Goal: Use online tool/utility: Utilize a website feature to perform a specific function

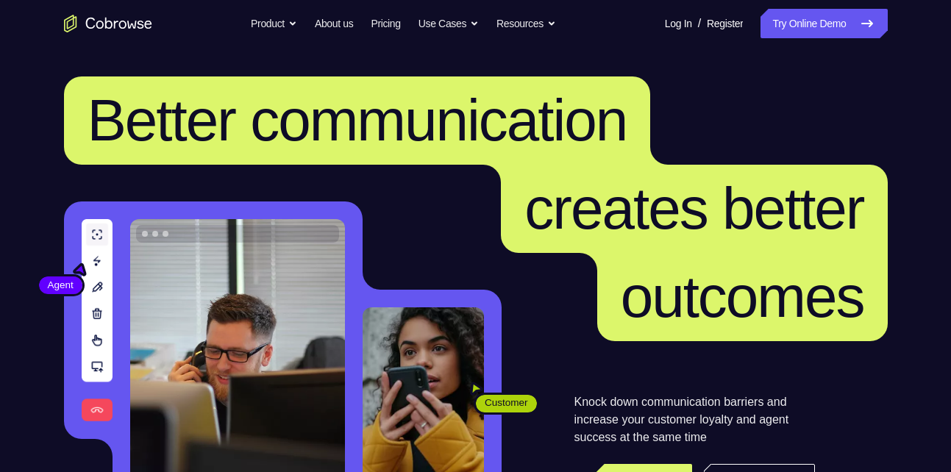
click at [813, 22] on link "Try Online Demo" at bounding box center [823, 23] width 126 height 29
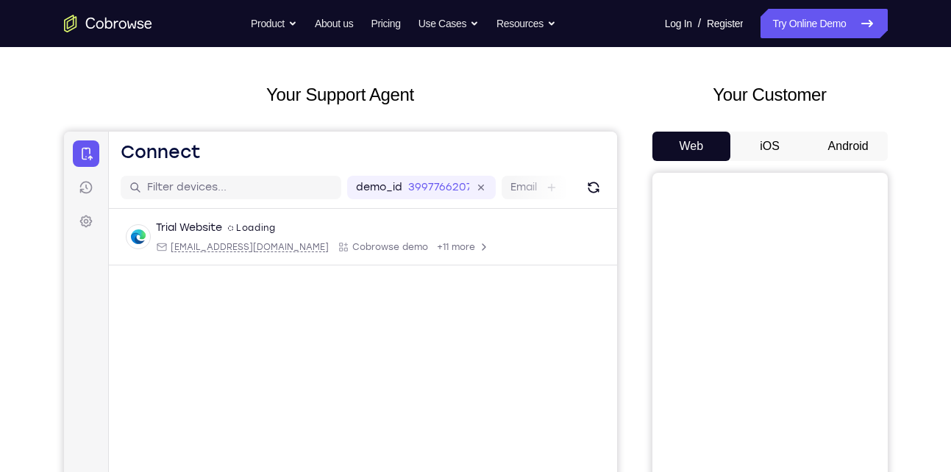
scroll to position [59, 0]
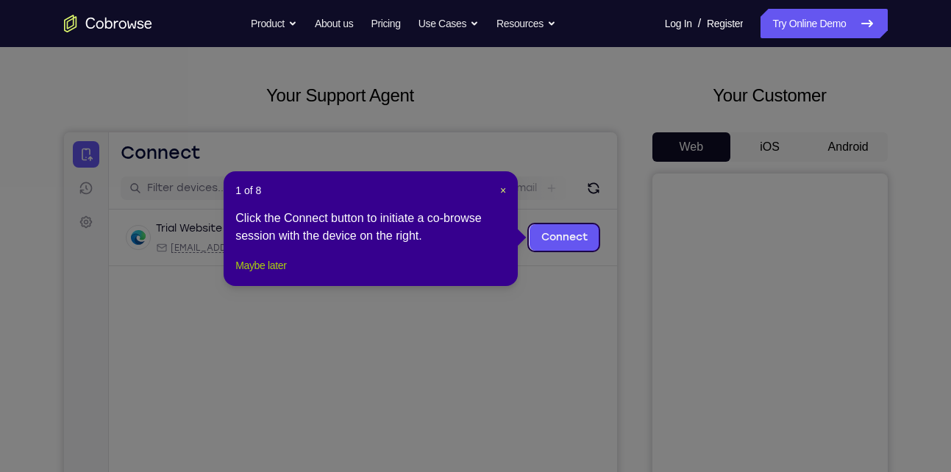
click at [277, 274] on button "Maybe later" at bounding box center [260, 266] width 51 height 18
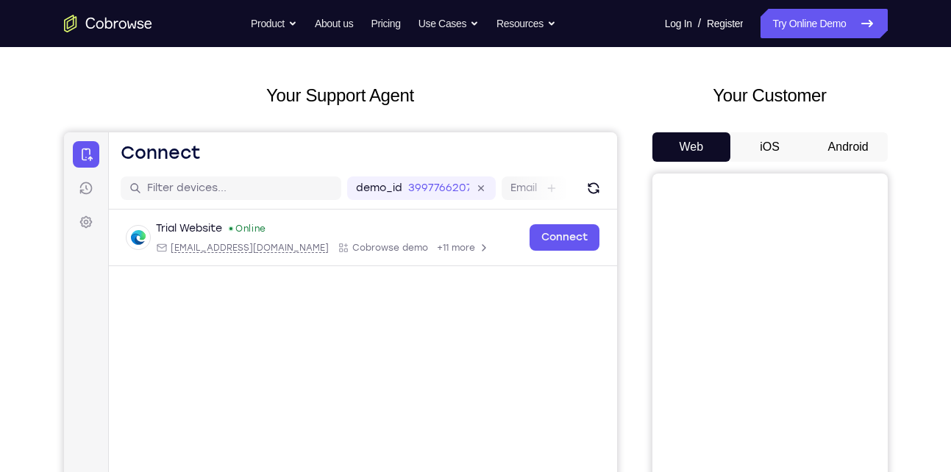
click at [840, 143] on button "Android" at bounding box center [848, 146] width 79 height 29
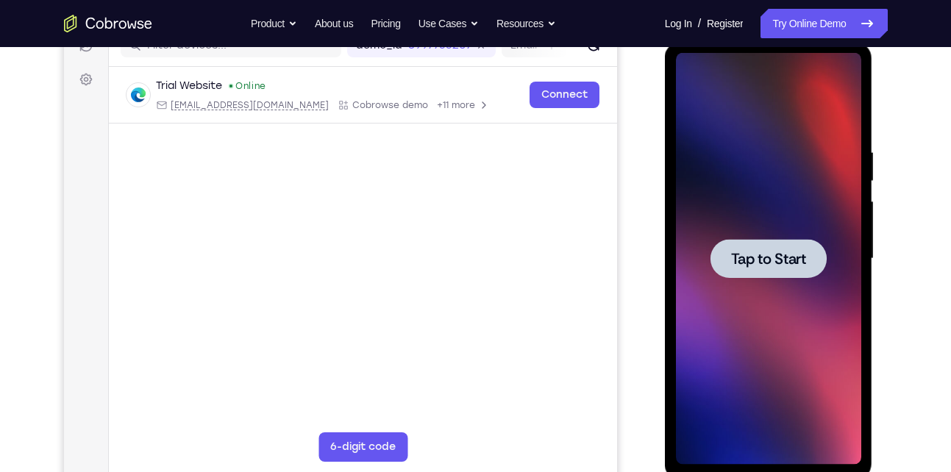
scroll to position [202, 0]
click at [773, 251] on span "Tap to Start" at bounding box center [768, 258] width 75 height 15
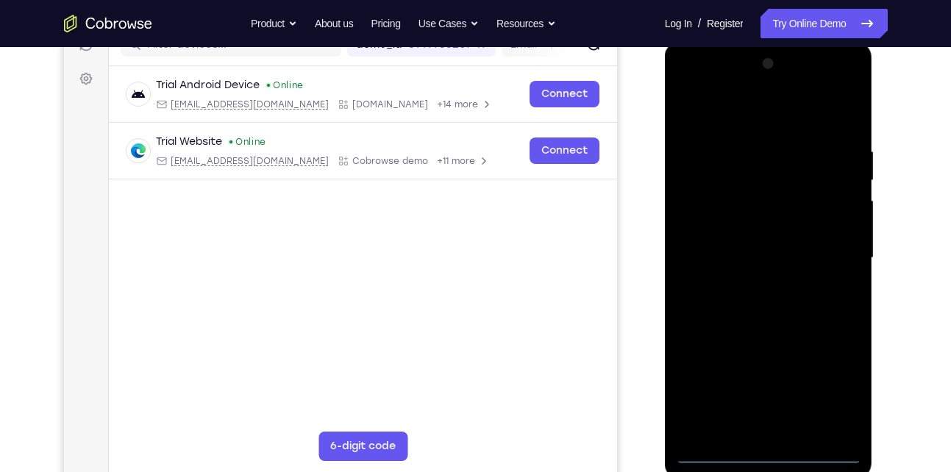
click at [767, 455] on div at bounding box center [768, 258] width 185 height 412
click at [832, 399] on div at bounding box center [768, 258] width 185 height 412
click at [803, 114] on div at bounding box center [768, 258] width 185 height 412
click at [767, 175] on div at bounding box center [768, 258] width 185 height 412
click at [702, 188] on div at bounding box center [768, 258] width 185 height 412
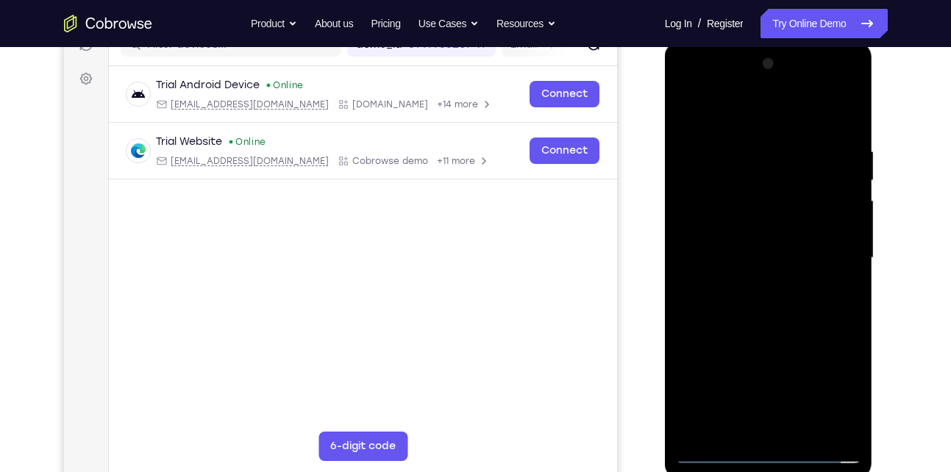
click at [757, 411] on div at bounding box center [768, 258] width 185 height 412
click at [761, 393] on div at bounding box center [768, 258] width 185 height 412
click at [855, 429] on div at bounding box center [768, 258] width 185 height 412
click at [849, 428] on div at bounding box center [768, 258] width 185 height 412
click at [716, 455] on div at bounding box center [768, 258] width 185 height 412
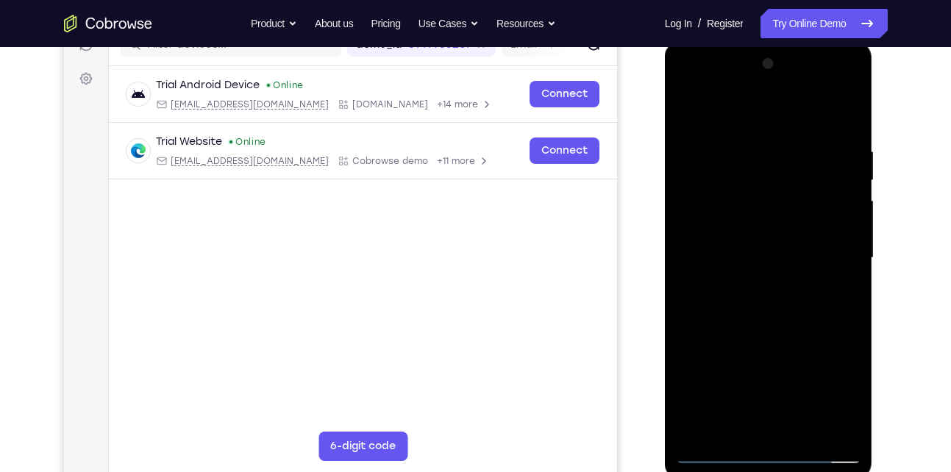
click at [711, 454] on div at bounding box center [768, 258] width 185 height 412
click at [769, 176] on div at bounding box center [768, 258] width 185 height 412
click at [719, 107] on div at bounding box center [768, 258] width 185 height 412
click at [786, 126] on div at bounding box center [768, 258] width 185 height 412
click at [755, 115] on div at bounding box center [768, 258] width 185 height 412
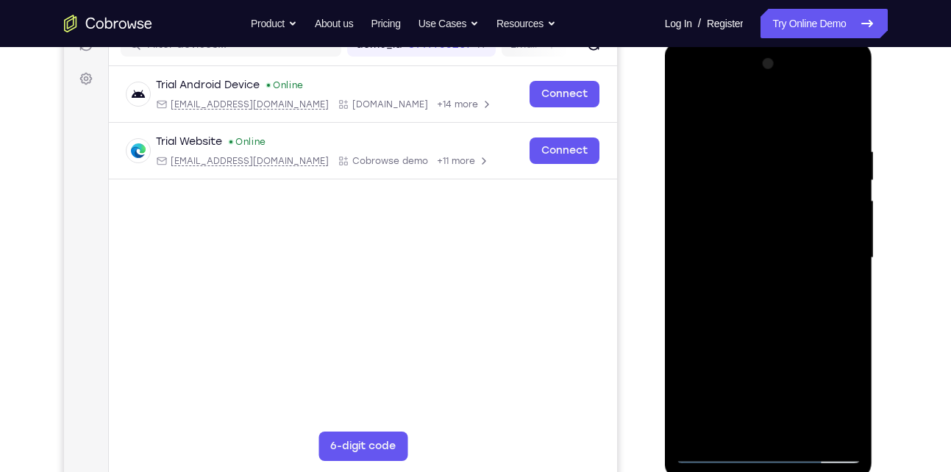
click at [738, 123] on div at bounding box center [768, 258] width 185 height 412
click at [721, 125] on div at bounding box center [768, 258] width 185 height 412
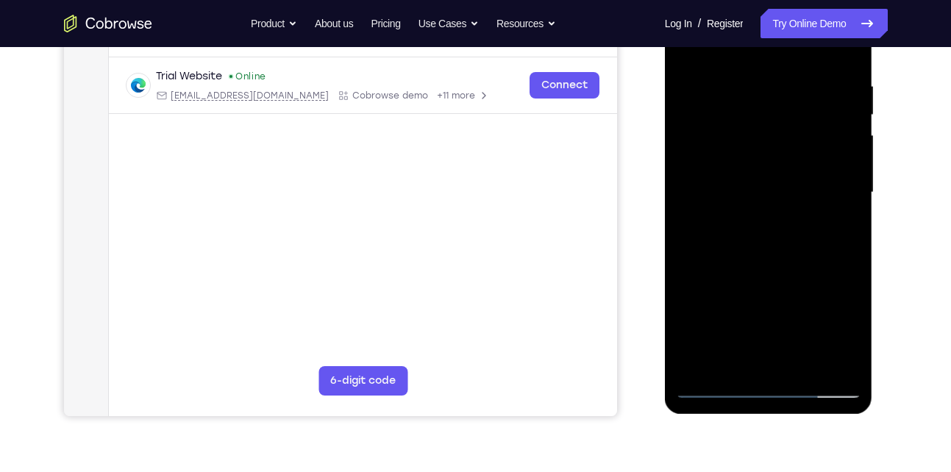
scroll to position [260, 0]
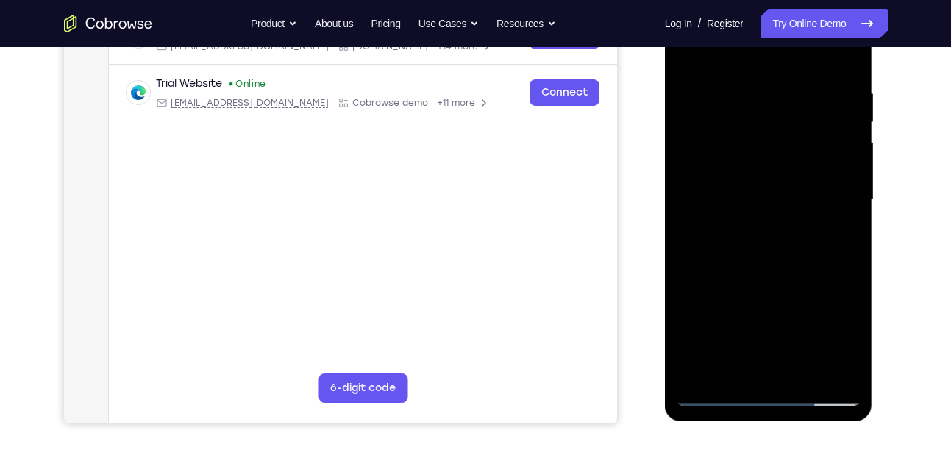
click at [760, 354] on div at bounding box center [768, 200] width 185 height 412
click at [760, 298] on div at bounding box center [768, 200] width 185 height 412
click at [713, 126] on div at bounding box center [768, 200] width 185 height 412
click at [806, 363] on div at bounding box center [768, 200] width 185 height 412
click at [832, 166] on div at bounding box center [768, 200] width 185 height 412
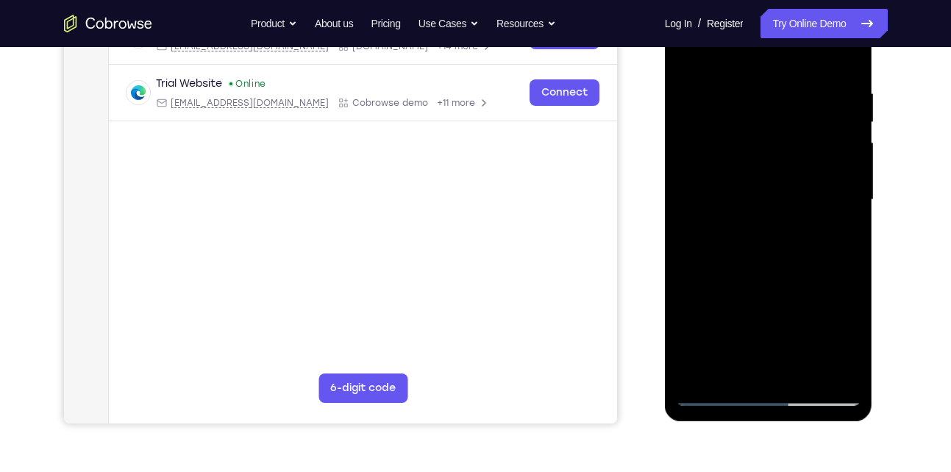
click at [826, 163] on div at bounding box center [768, 200] width 185 height 412
click at [733, 240] on div at bounding box center [768, 200] width 185 height 412
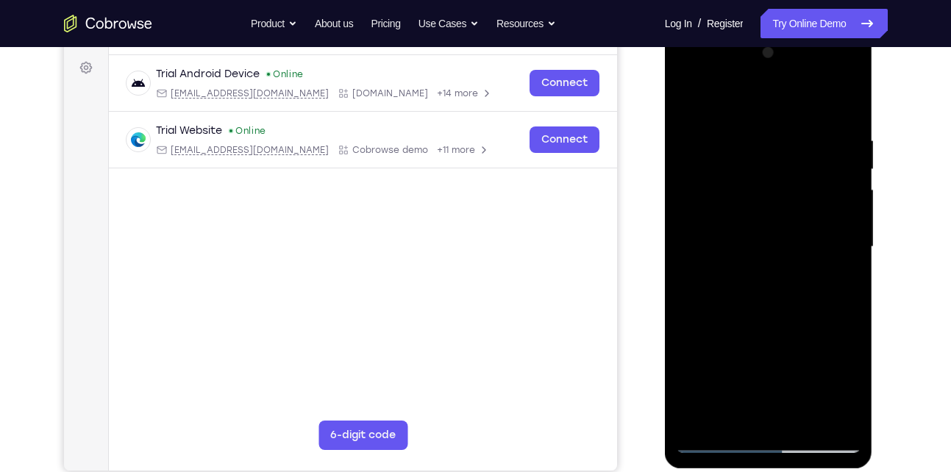
scroll to position [209, 0]
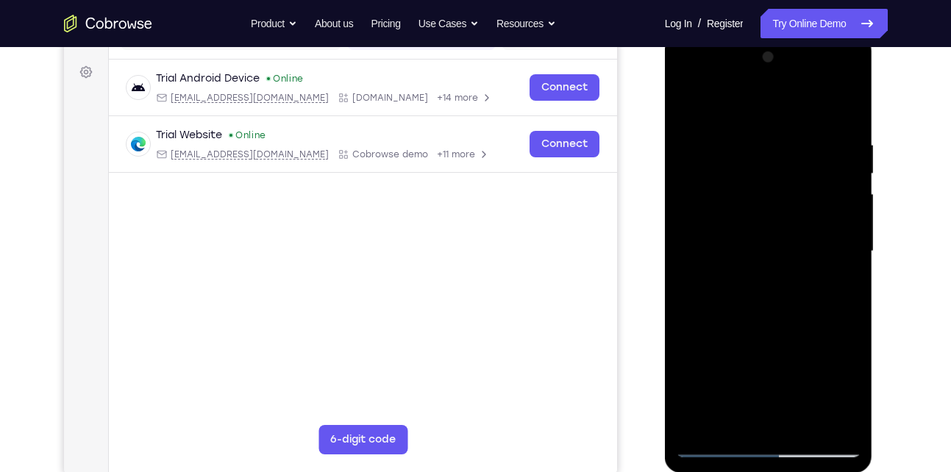
click at [846, 421] on div at bounding box center [768, 252] width 185 height 412
click at [840, 427] on div at bounding box center [768, 252] width 185 height 412
click at [750, 293] on div at bounding box center [768, 252] width 185 height 412
click at [743, 221] on div at bounding box center [768, 252] width 185 height 412
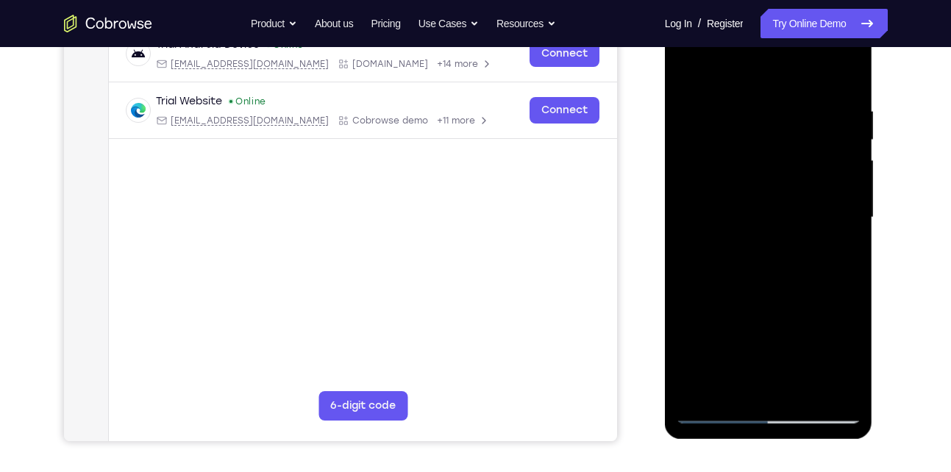
scroll to position [243, 0]
click at [754, 326] on div at bounding box center [768, 217] width 185 height 412
drag, startPoint x: 756, startPoint y: 285, endPoint x: 776, endPoint y: 278, distance: 21.2
click at [776, 278] on div at bounding box center [768, 217] width 185 height 412
drag, startPoint x: 776, startPoint y: 278, endPoint x: 759, endPoint y: 443, distance: 166.3
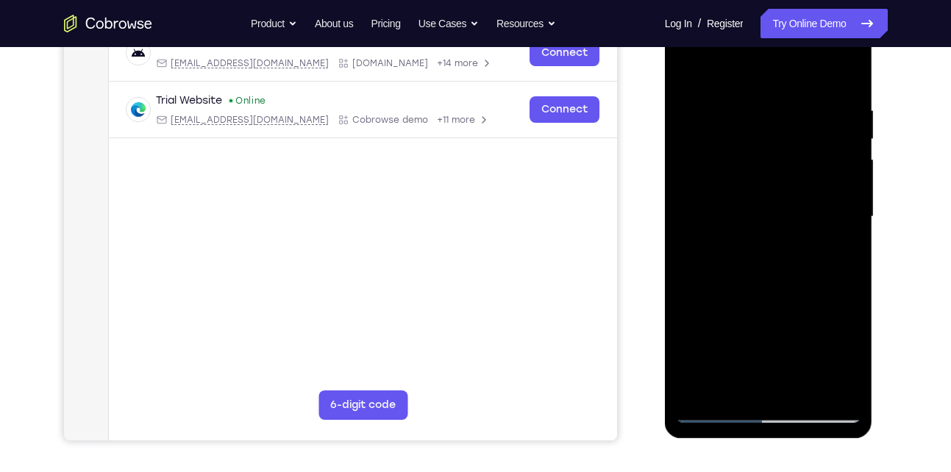
click at [759, 441] on html "Online web based iOS Simulators and Android Emulators. Run iPhone, iPad, Mobile…" at bounding box center [770, 220] width 210 height 441
click at [763, 388] on div at bounding box center [768, 217] width 185 height 412
click at [708, 205] on div at bounding box center [768, 217] width 185 height 412
click at [735, 186] on div at bounding box center [768, 217] width 185 height 412
click at [841, 194] on div at bounding box center [768, 217] width 185 height 412
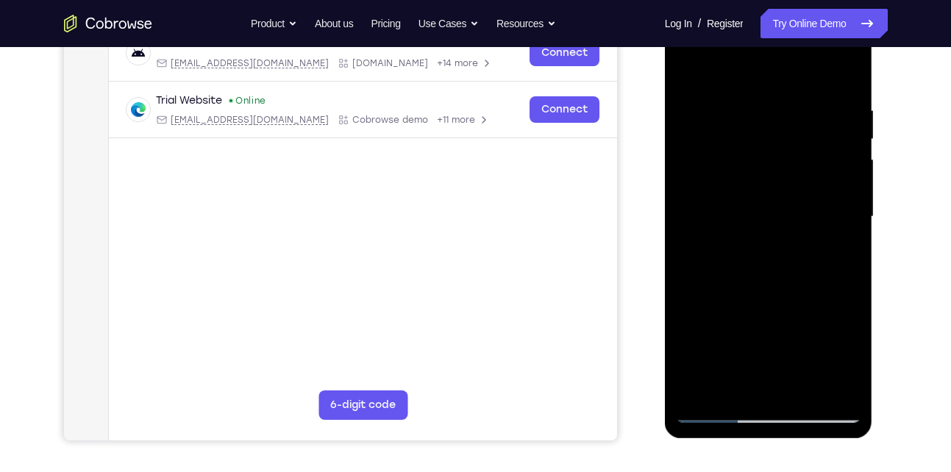
click at [787, 220] on div at bounding box center [768, 217] width 185 height 412
click at [775, 256] on div at bounding box center [768, 217] width 185 height 412
click at [746, 224] on div at bounding box center [768, 217] width 185 height 412
click at [763, 249] on div at bounding box center [768, 217] width 185 height 412
click at [718, 222] on div at bounding box center [768, 217] width 185 height 412
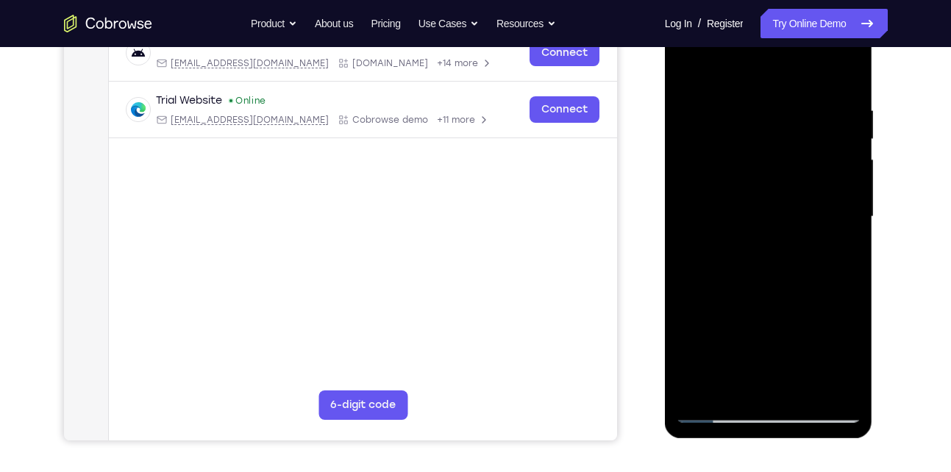
click at [742, 253] on div at bounding box center [768, 217] width 185 height 412
click at [763, 241] on div at bounding box center [768, 217] width 185 height 412
click at [777, 129] on div at bounding box center [768, 217] width 185 height 412
drag, startPoint x: 743, startPoint y: 94, endPoint x: 841, endPoint y: 134, distance: 106.3
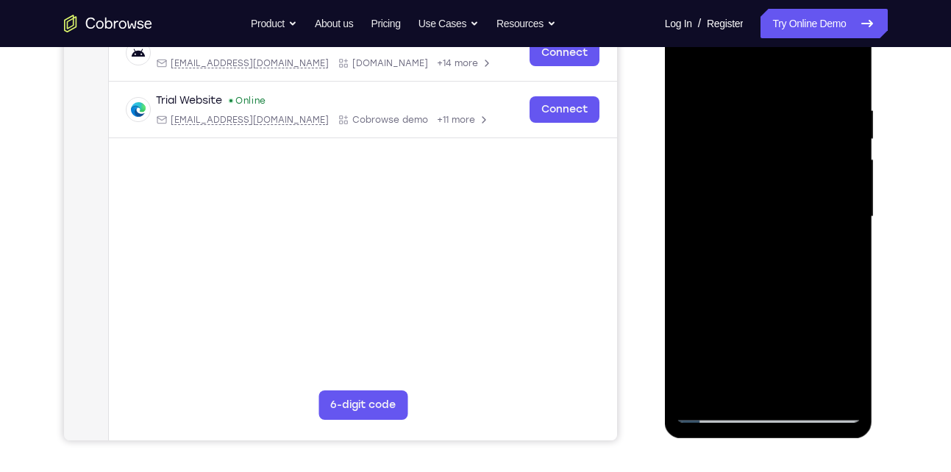
click at [841, 134] on div at bounding box center [768, 217] width 185 height 412
drag, startPoint x: 841, startPoint y: 134, endPoint x: 830, endPoint y: 93, distance: 42.1
click at [830, 93] on div at bounding box center [768, 217] width 185 height 412
drag, startPoint x: 815, startPoint y: 226, endPoint x: 686, endPoint y: 64, distance: 206.7
click at [686, 64] on div at bounding box center [768, 217] width 185 height 412
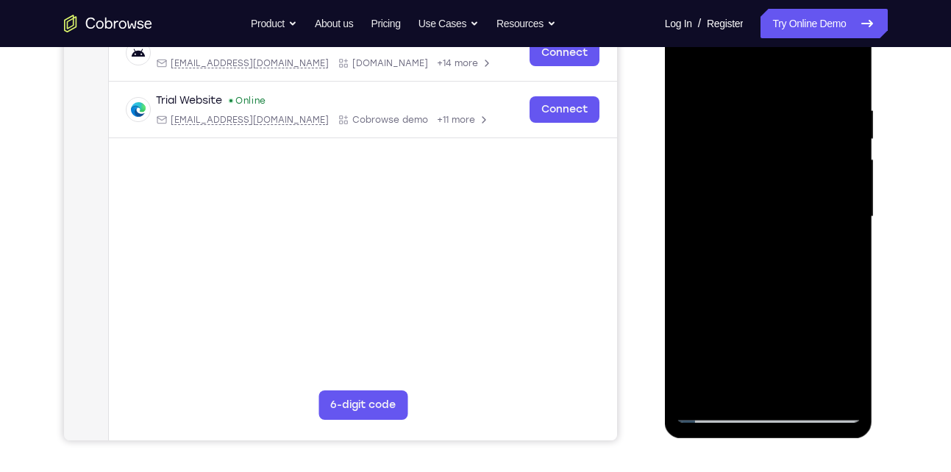
drag, startPoint x: 686, startPoint y: 64, endPoint x: 685, endPoint y: 102, distance: 38.3
click at [685, 102] on div at bounding box center [768, 217] width 185 height 412
click at [686, 67] on div at bounding box center [768, 217] width 185 height 412
click at [738, 209] on div at bounding box center [768, 217] width 185 height 412
click at [707, 98] on div at bounding box center [768, 217] width 185 height 412
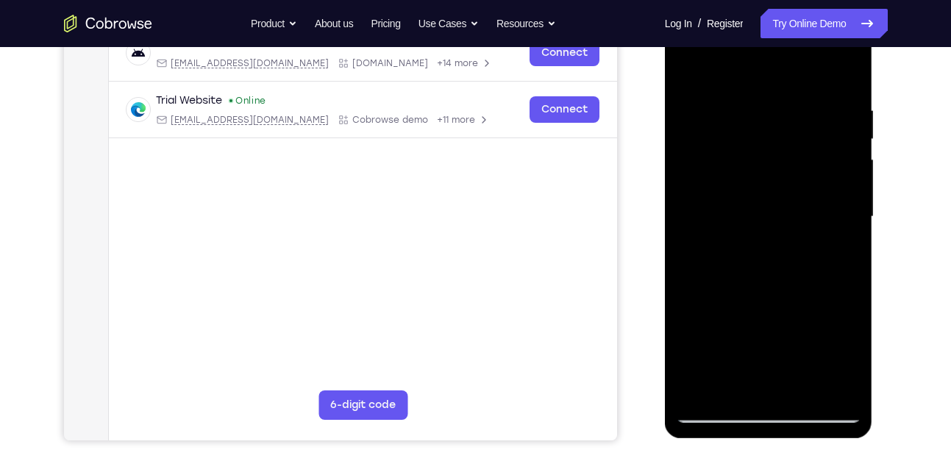
click at [710, 110] on div at bounding box center [768, 217] width 185 height 412
click at [770, 85] on div at bounding box center [768, 217] width 185 height 412
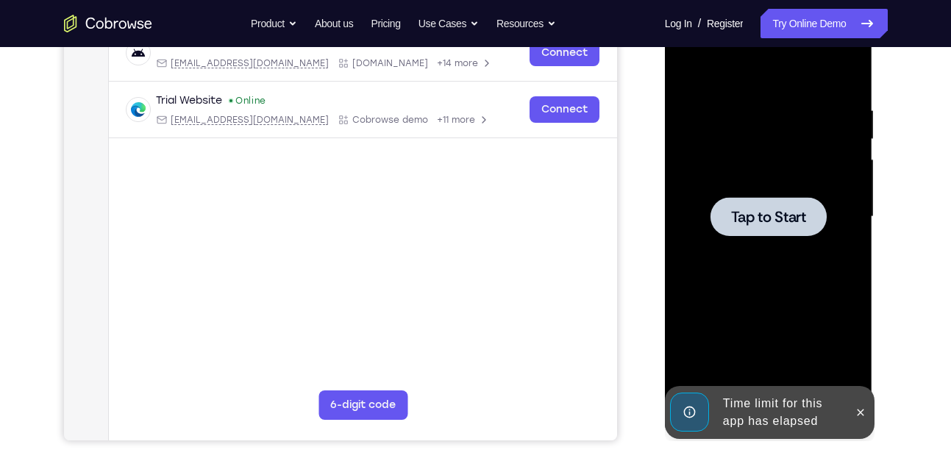
click at [762, 217] on span "Tap to Start" at bounding box center [768, 217] width 75 height 15
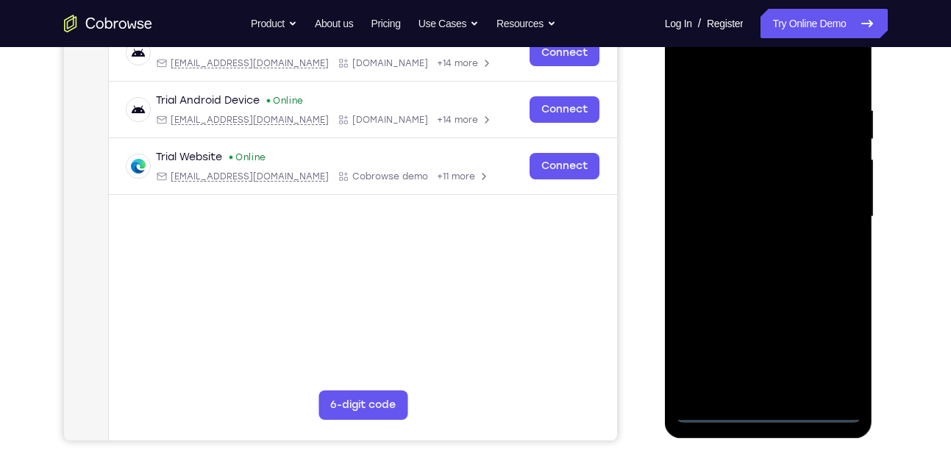
click at [766, 408] on div at bounding box center [768, 217] width 185 height 412
click at [833, 353] on div at bounding box center [768, 217] width 185 height 412
click at [768, 66] on div at bounding box center [768, 217] width 185 height 412
click at [733, 135] on div at bounding box center [768, 217] width 185 height 412
click at [758, 305] on div at bounding box center [768, 217] width 185 height 412
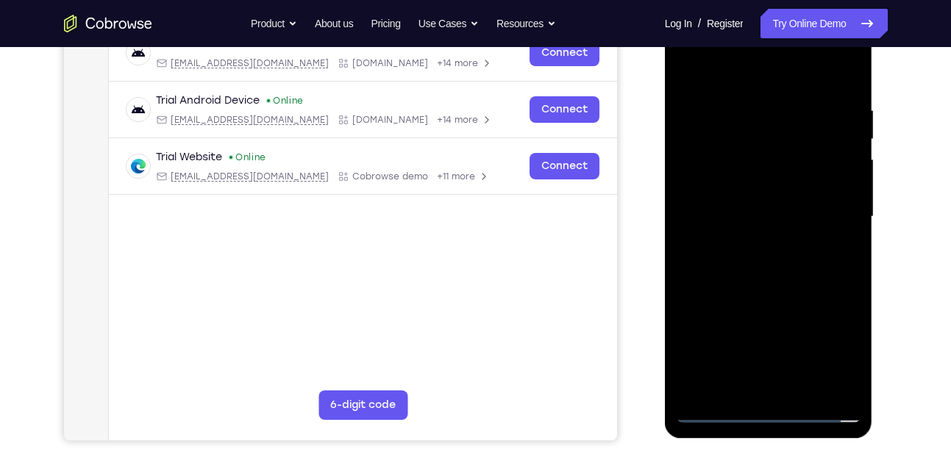
click at [814, 307] on div at bounding box center [768, 217] width 185 height 412
click at [822, 327] on div at bounding box center [768, 217] width 185 height 412
click at [716, 94] on div at bounding box center [768, 217] width 185 height 412
click at [782, 361] on div at bounding box center [768, 217] width 185 height 412
click at [776, 312] on div at bounding box center [768, 217] width 185 height 412
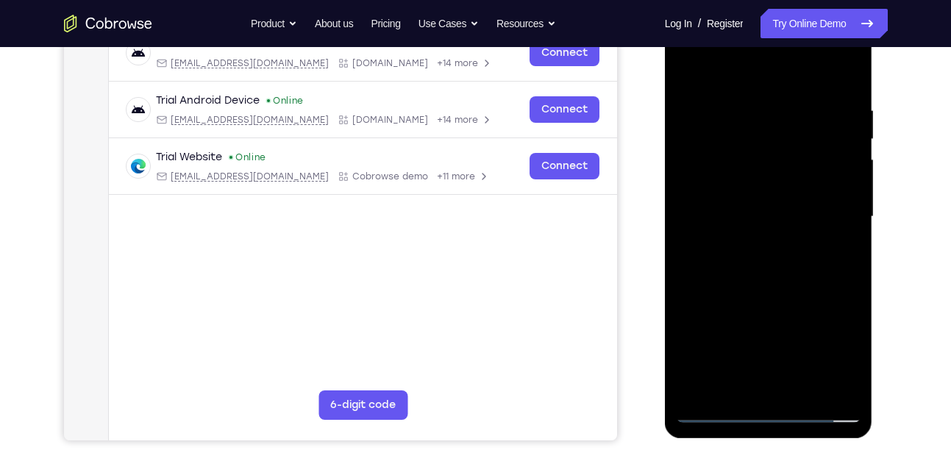
click at [732, 160] on div at bounding box center [768, 217] width 185 height 412
click at [801, 380] on div at bounding box center [768, 217] width 185 height 412
click at [824, 179] on div at bounding box center [768, 217] width 185 height 412
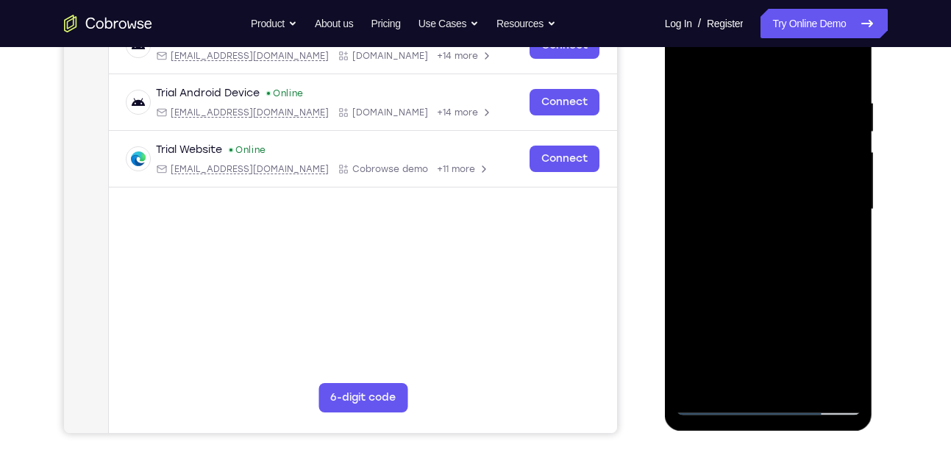
scroll to position [250, 0]
drag, startPoint x: 791, startPoint y: 268, endPoint x: 766, endPoint y: 60, distance: 209.6
click at [766, 60] on div at bounding box center [768, 210] width 185 height 412
click at [785, 243] on div at bounding box center [768, 210] width 185 height 412
drag, startPoint x: 785, startPoint y: 233, endPoint x: 760, endPoint y: 211, distance: 33.3
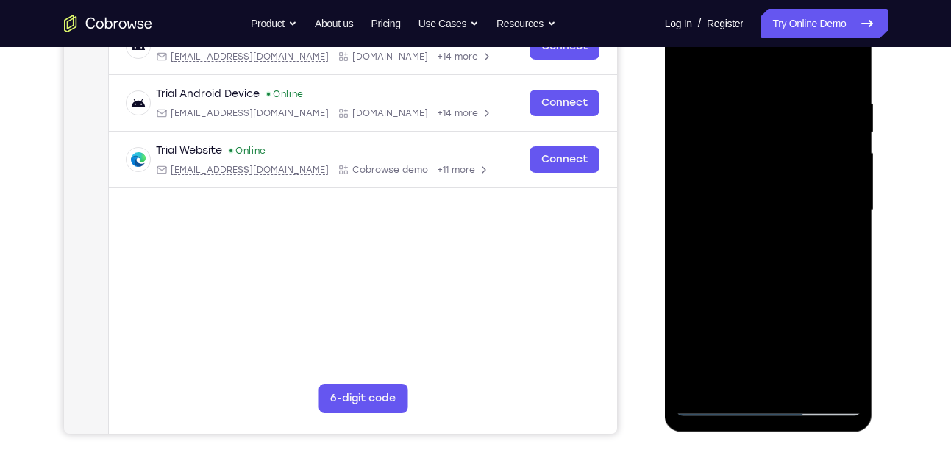
click at [760, 211] on div at bounding box center [768, 210] width 185 height 412
drag, startPoint x: 760, startPoint y: 211, endPoint x: 749, endPoint y: 168, distance: 44.8
click at [749, 168] on div at bounding box center [768, 210] width 185 height 412
drag, startPoint x: 749, startPoint y: 168, endPoint x: 754, endPoint y: 326, distance: 158.2
click at [754, 326] on div at bounding box center [768, 210] width 185 height 412
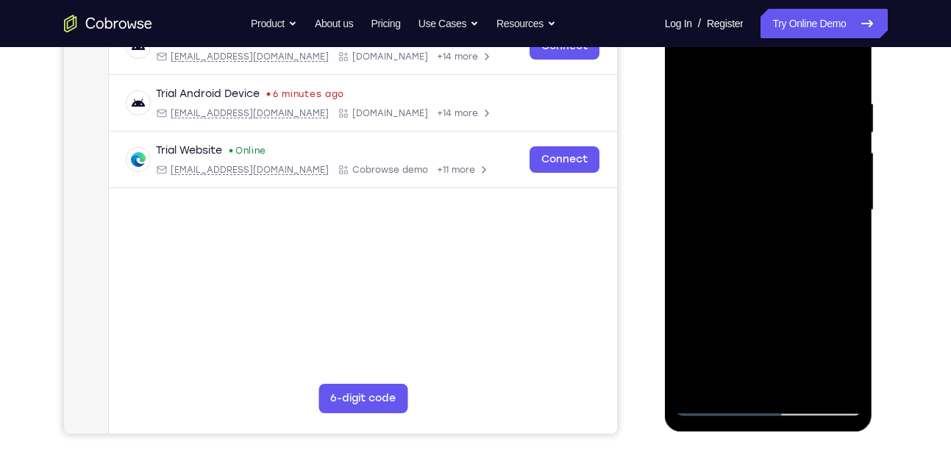
drag, startPoint x: 771, startPoint y: 209, endPoint x: 772, endPoint y: 335, distance: 125.8
click at [772, 335] on div at bounding box center [768, 210] width 185 height 412
drag, startPoint x: 769, startPoint y: 96, endPoint x: 805, endPoint y: 374, distance: 279.6
click at [805, 374] on div at bounding box center [768, 210] width 185 height 412
click at [792, 182] on div at bounding box center [768, 210] width 185 height 412
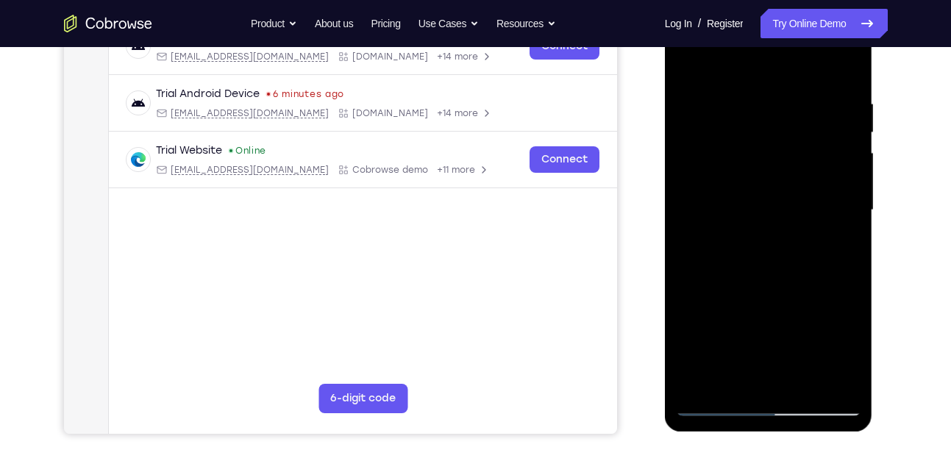
drag, startPoint x: 792, startPoint y: 182, endPoint x: 801, endPoint y: 508, distance: 325.9
click at [801, 435] on html "Online web based iOS Simulators and Android Emulators. Run iPhone, iPad, Mobile…" at bounding box center [770, 213] width 210 height 441
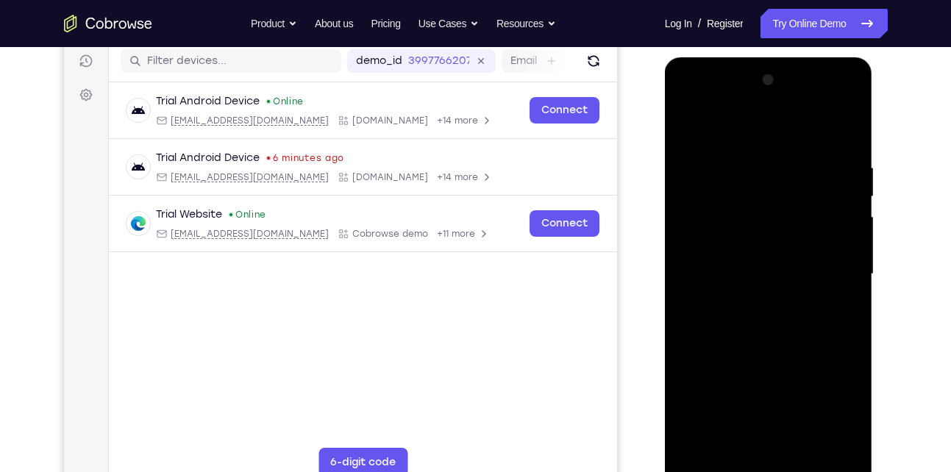
scroll to position [191, 0]
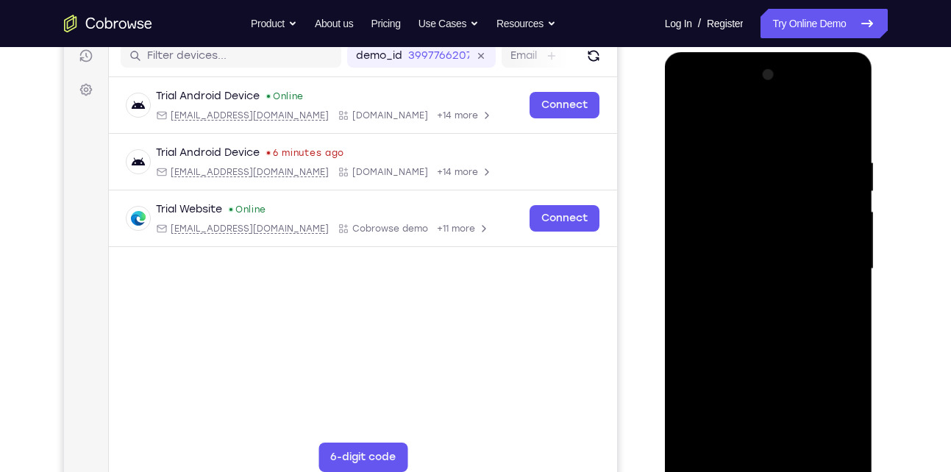
click at [818, 160] on div at bounding box center [768, 269] width 185 height 412
drag, startPoint x: 818, startPoint y: 160, endPoint x: 820, endPoint y: 354, distance: 194.2
click at [820, 354] on div at bounding box center [768, 269] width 185 height 412
click at [685, 98] on div at bounding box center [768, 269] width 185 height 412
click at [759, 187] on div at bounding box center [768, 269] width 185 height 412
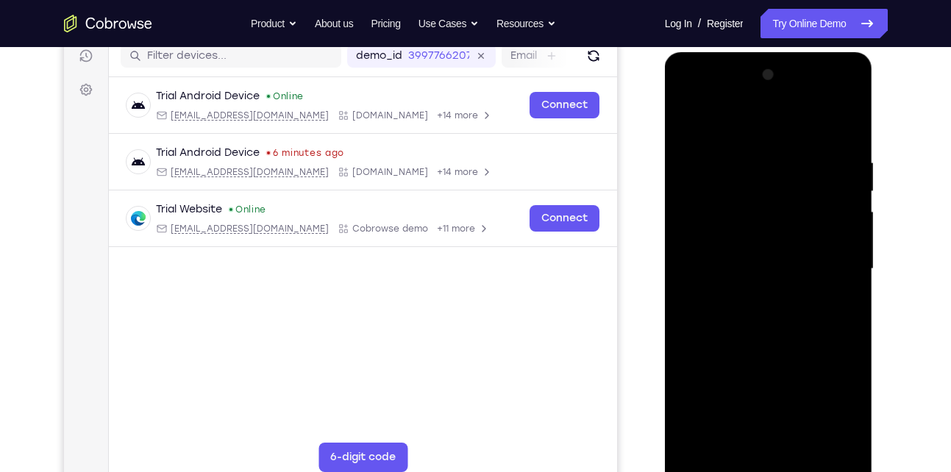
click at [738, 126] on div at bounding box center [768, 269] width 185 height 412
click at [721, 196] on div at bounding box center [768, 269] width 185 height 412
click at [848, 441] on div at bounding box center [768, 269] width 185 height 412
drag, startPoint x: 758, startPoint y: 325, endPoint x: 802, endPoint y: 125, distance: 204.9
click at [802, 125] on div at bounding box center [768, 269] width 185 height 412
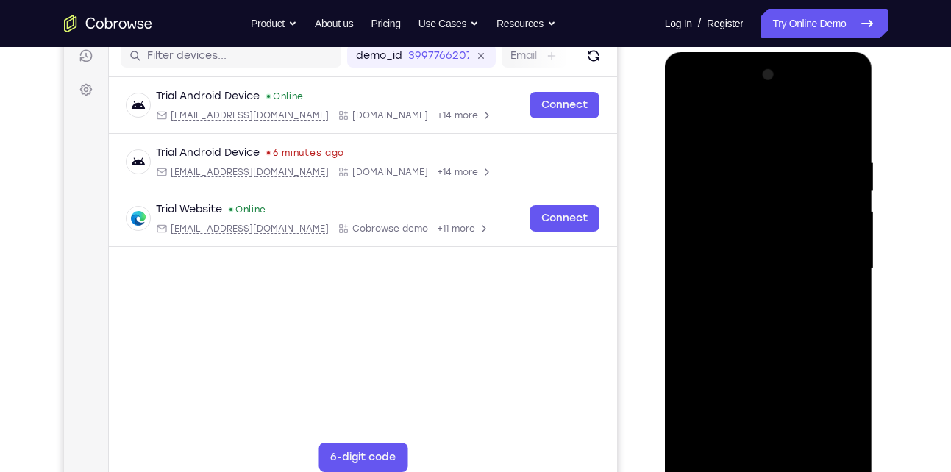
click at [790, 325] on div at bounding box center [768, 269] width 185 height 412
drag, startPoint x: 756, startPoint y: 321, endPoint x: 772, endPoint y: 195, distance: 126.7
click at [772, 195] on div at bounding box center [768, 269] width 185 height 412
click at [683, 97] on div at bounding box center [768, 269] width 185 height 412
click at [727, 187] on div at bounding box center [768, 269] width 185 height 412
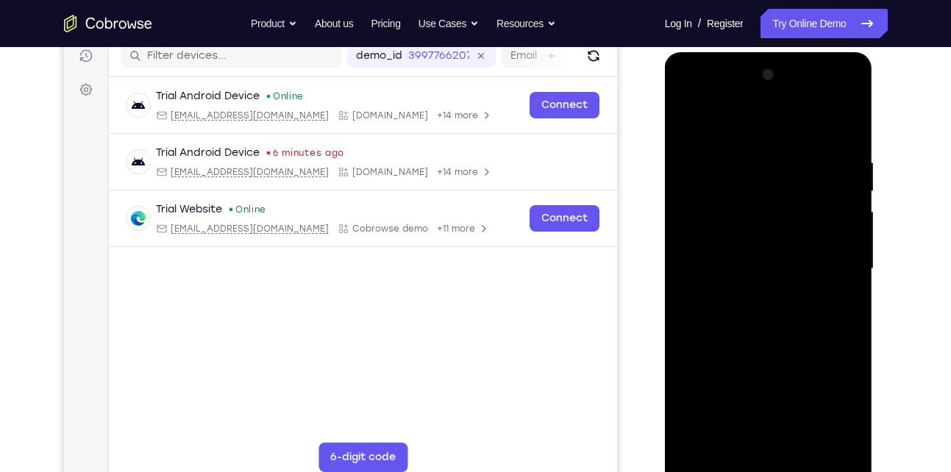
click at [722, 120] on div at bounding box center [768, 269] width 185 height 412
click at [720, 188] on div at bounding box center [768, 269] width 185 height 412
click at [849, 121] on div at bounding box center [768, 269] width 185 height 412
click at [756, 121] on div at bounding box center [768, 269] width 185 height 412
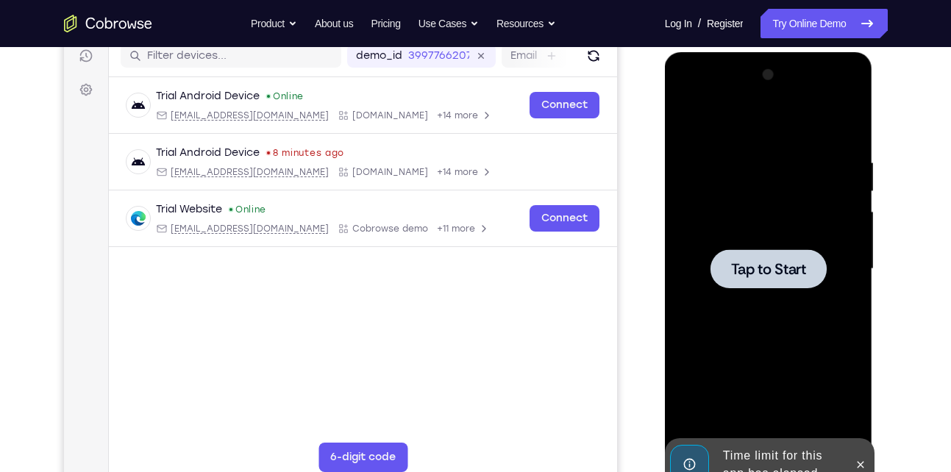
click at [760, 273] on span "Tap to Start" at bounding box center [768, 269] width 75 height 15
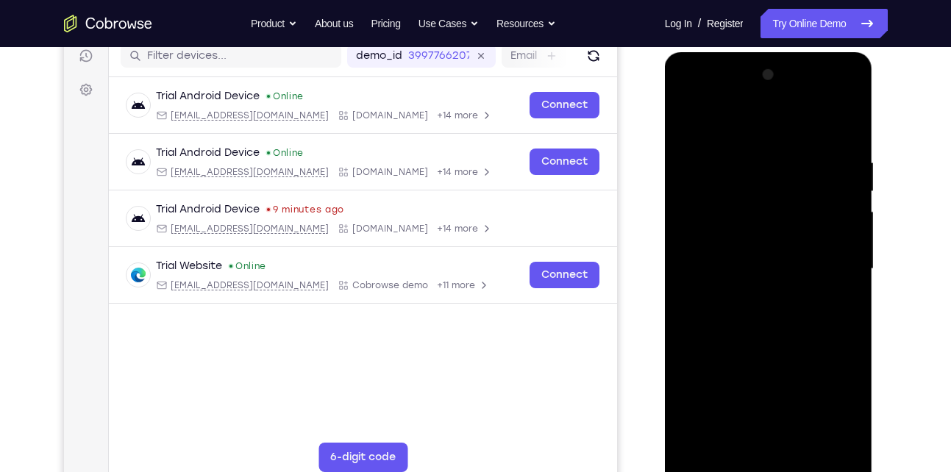
click at [773, 460] on div at bounding box center [768, 269] width 185 height 412
click at [828, 398] on div at bounding box center [768, 269] width 185 height 412
click at [847, 124] on div at bounding box center [768, 269] width 185 height 412
click at [764, 128] on div at bounding box center [768, 269] width 185 height 412
click at [702, 99] on div at bounding box center [768, 269] width 185 height 412
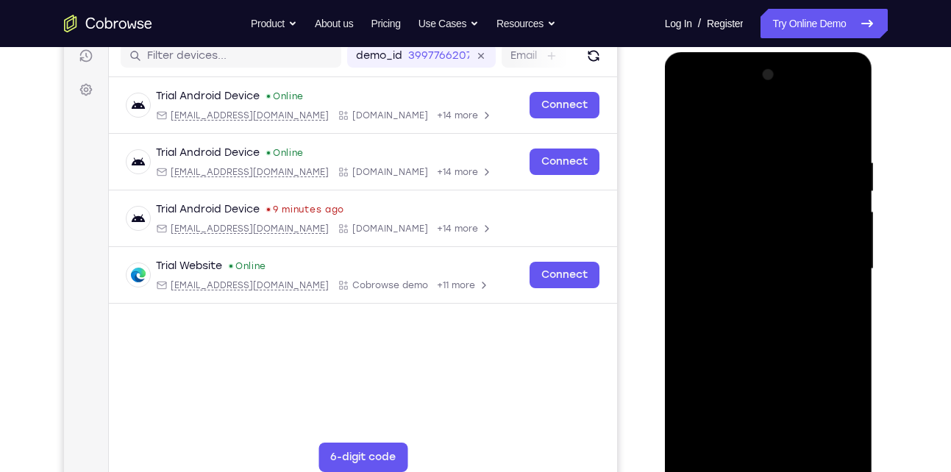
click at [756, 187] on div at bounding box center [768, 269] width 185 height 412
click at [758, 354] on div at bounding box center [768, 269] width 185 height 412
click at [814, 355] on div at bounding box center [768, 269] width 185 height 412
click at [823, 378] on div at bounding box center [768, 269] width 185 height 412
click at [730, 148] on div at bounding box center [768, 269] width 185 height 412
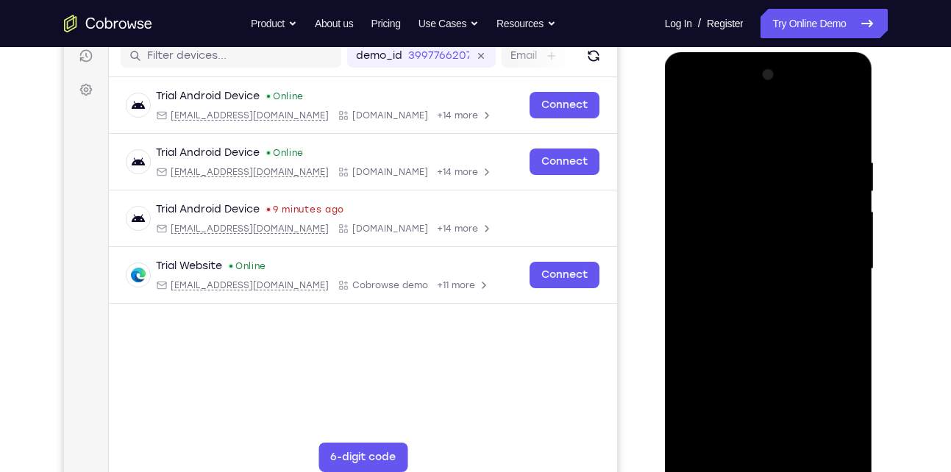
click at [735, 306] on div at bounding box center [768, 269] width 185 height 412
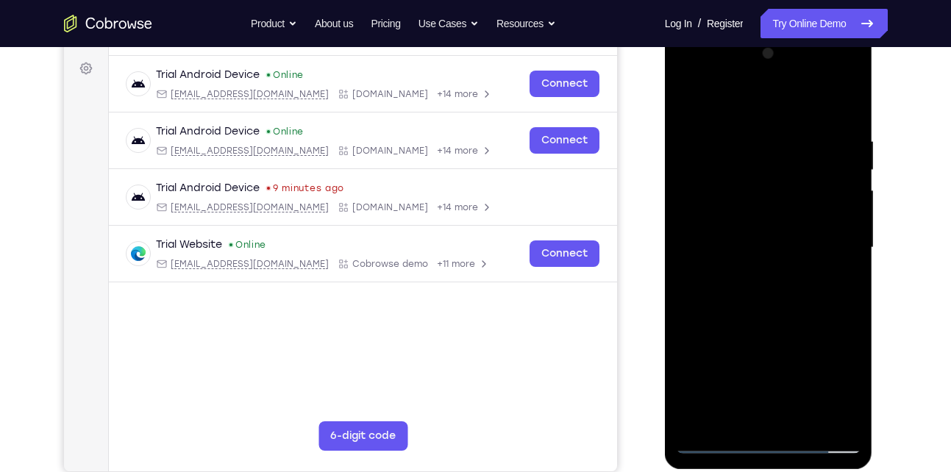
scroll to position [219, 0]
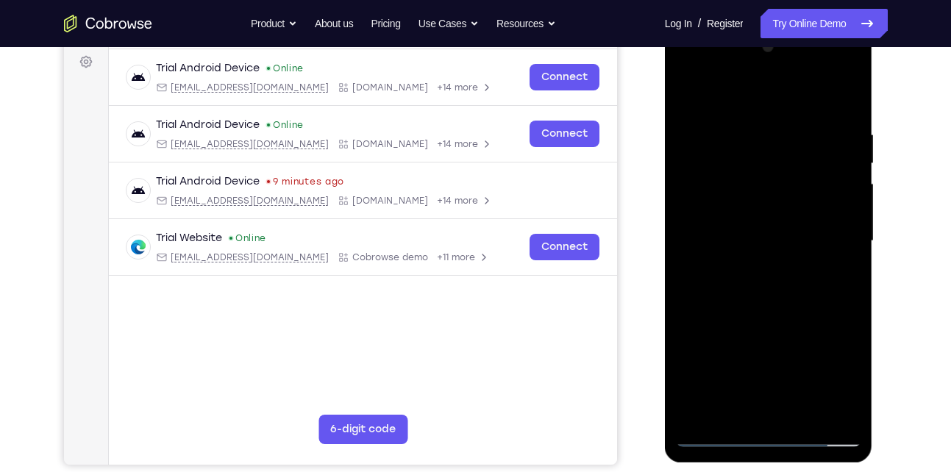
click at [688, 65] on div at bounding box center [768, 241] width 185 height 412
click at [744, 152] on div at bounding box center [768, 241] width 185 height 412
click at [724, 89] on div at bounding box center [768, 241] width 185 height 412
click at [696, 184] on div at bounding box center [768, 241] width 185 height 412
click at [762, 282] on div at bounding box center [768, 241] width 185 height 412
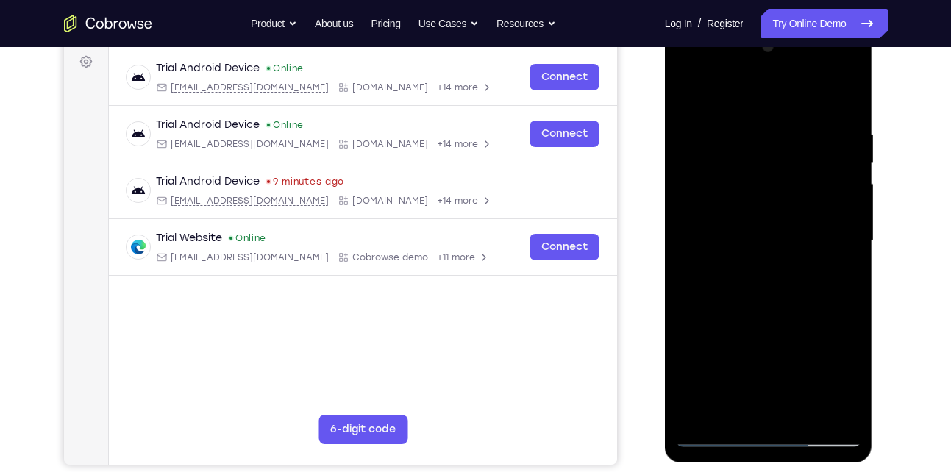
click at [763, 226] on div at bounding box center [768, 241] width 185 height 412
drag, startPoint x: 763, startPoint y: 226, endPoint x: 707, endPoint y: 176, distance: 75.0
click at [707, 176] on div at bounding box center [768, 241] width 185 height 412
click at [689, 69] on div at bounding box center [768, 241] width 185 height 412
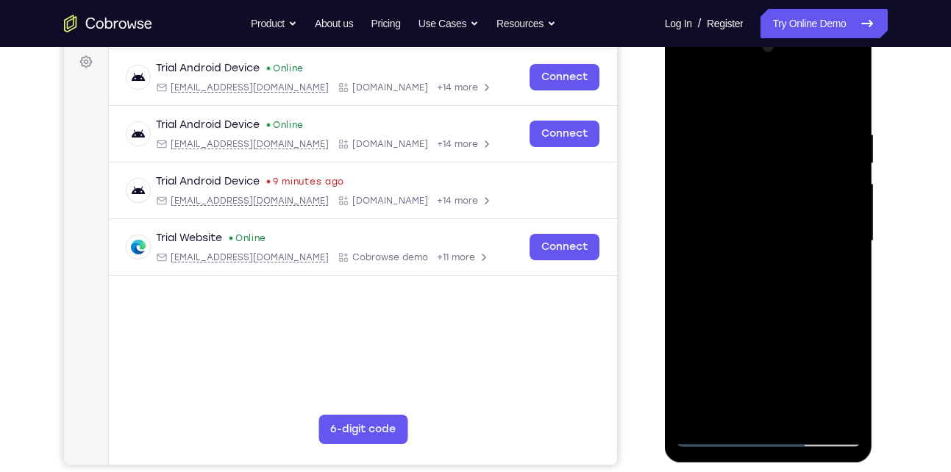
click at [735, 157] on div at bounding box center [768, 241] width 185 height 412
click at [717, 93] on div at bounding box center [768, 241] width 185 height 412
click at [700, 182] on div at bounding box center [768, 241] width 185 height 412
click at [848, 86] on div at bounding box center [768, 241] width 185 height 412
click at [778, 95] on div at bounding box center [768, 241] width 185 height 412
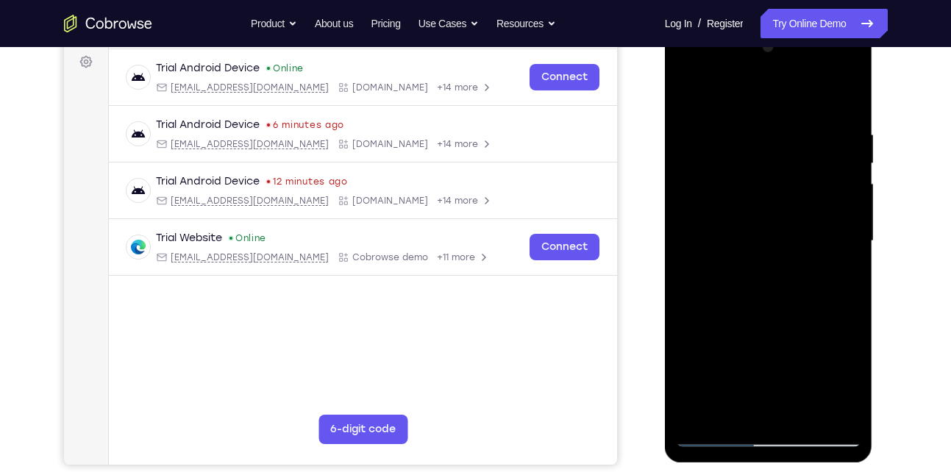
click at [849, 413] on div at bounding box center [768, 241] width 185 height 412
click at [846, 407] on div at bounding box center [768, 241] width 185 height 412
click at [841, 96] on div at bounding box center [768, 241] width 185 height 412
drag, startPoint x: 841, startPoint y: 96, endPoint x: 741, endPoint y: 132, distance: 107.0
click at [741, 132] on div at bounding box center [768, 241] width 185 height 412
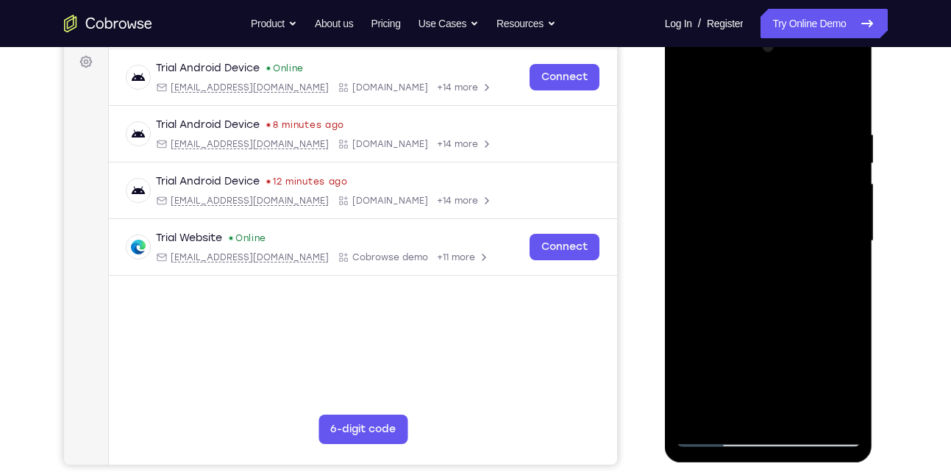
click at [685, 170] on div at bounding box center [768, 241] width 185 height 412
click at [850, 90] on div at bounding box center [768, 241] width 185 height 412
click at [735, 93] on div at bounding box center [768, 241] width 185 height 412
click at [728, 135] on div at bounding box center [768, 241] width 185 height 412
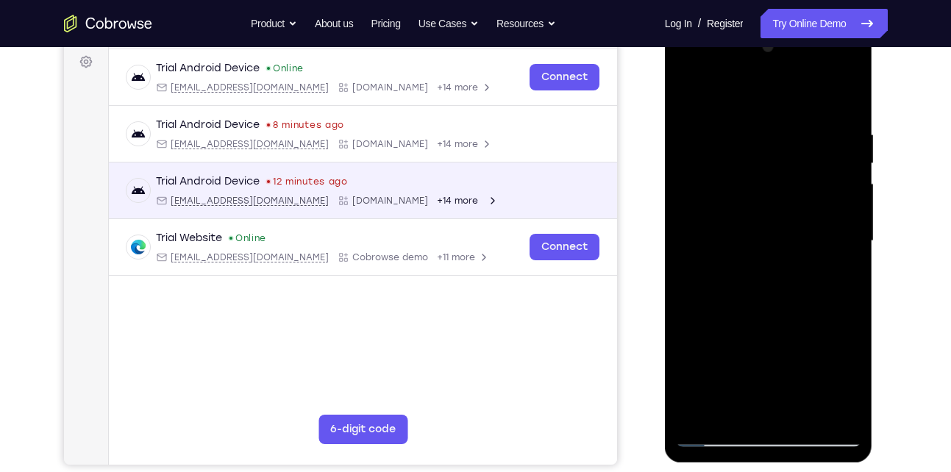
click at [612, 183] on div "Trial Android Device 12 minutes ago [EMAIL_ADDRESS][DOMAIN_NAME] [DOMAIN_NAME] …" at bounding box center [362, 191] width 508 height 57
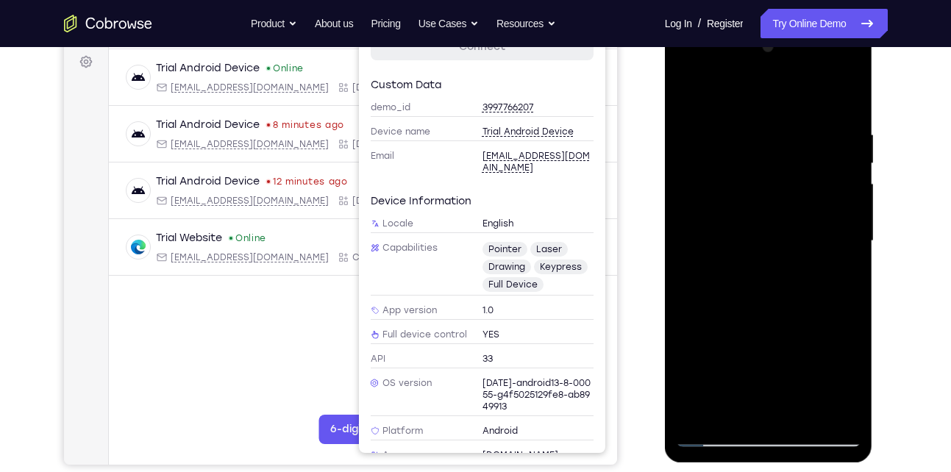
click at [763, 179] on div at bounding box center [768, 241] width 185 height 412
click at [641, 118] on div "Your Support Agent Your Customer Web iOS Android" at bounding box center [476, 194] width 824 height 544
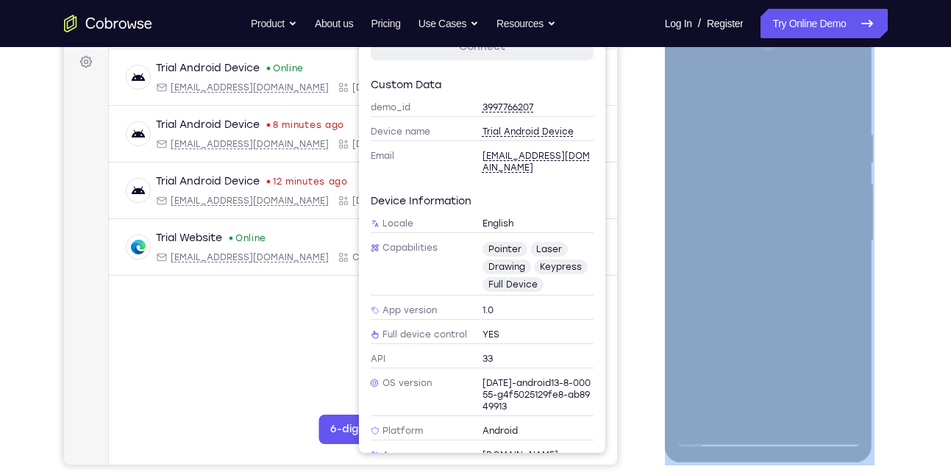
click at [641, 118] on div "Your Support Agent Your Customer Web iOS Android" at bounding box center [476, 194] width 824 height 544
drag, startPoint x: 641, startPoint y: 118, endPoint x: 641, endPoint y: 143, distance: 24.3
click at [641, 143] on div "Your Support Agent Your Customer Web iOS Android" at bounding box center [476, 194] width 824 height 544
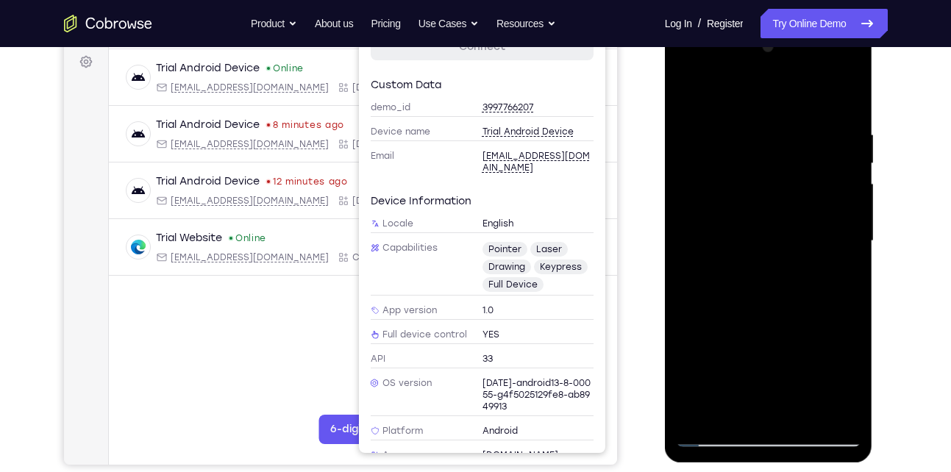
click at [716, 435] on div at bounding box center [768, 241] width 185 height 412
click at [684, 96] on div at bounding box center [768, 241] width 185 height 412
drag, startPoint x: 766, startPoint y: 250, endPoint x: 784, endPoint y: 77, distance: 173.8
click at [784, 77] on div at bounding box center [768, 241] width 185 height 412
click at [824, 207] on div at bounding box center [768, 241] width 185 height 412
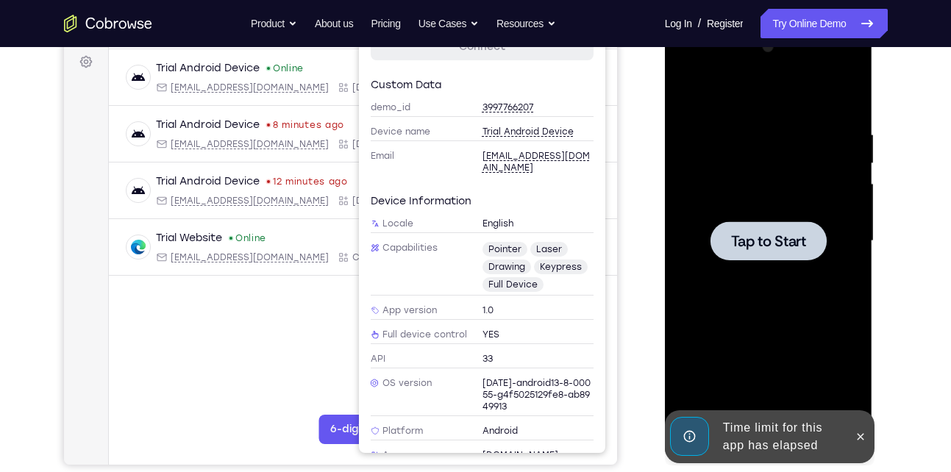
drag, startPoint x: 772, startPoint y: 286, endPoint x: 793, endPoint y: 188, distance: 100.0
click at [793, 24] on div "Tap to Start" at bounding box center [769, 24] width 208 height 0
click at [785, 234] on span "Tap to Start" at bounding box center [768, 241] width 75 height 15
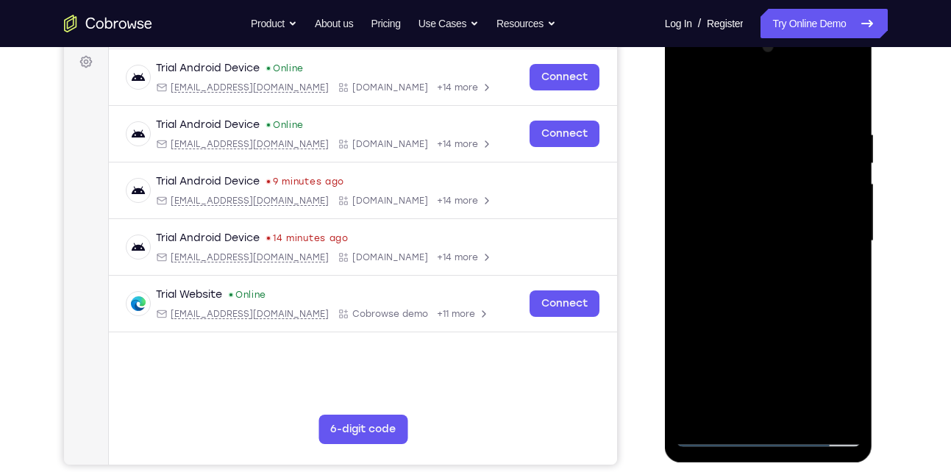
click at [769, 437] on div at bounding box center [768, 241] width 185 height 412
click at [835, 372] on div at bounding box center [768, 241] width 185 height 412
click at [715, 71] on div at bounding box center [768, 241] width 185 height 412
click at [772, 160] on div at bounding box center [768, 241] width 185 height 412
click at [760, 328] on div at bounding box center [768, 241] width 185 height 412
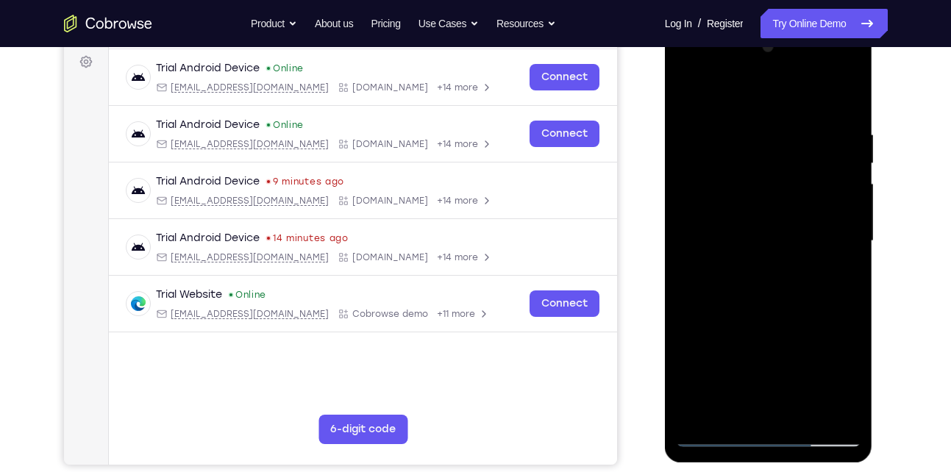
click at [813, 328] on div at bounding box center [768, 241] width 185 height 412
click at [820, 354] on div at bounding box center [768, 241] width 185 height 412
click at [711, 120] on div at bounding box center [768, 241] width 185 height 412
click at [703, 167] on div at bounding box center [768, 241] width 185 height 412
click at [764, 298] on div at bounding box center [768, 241] width 185 height 412
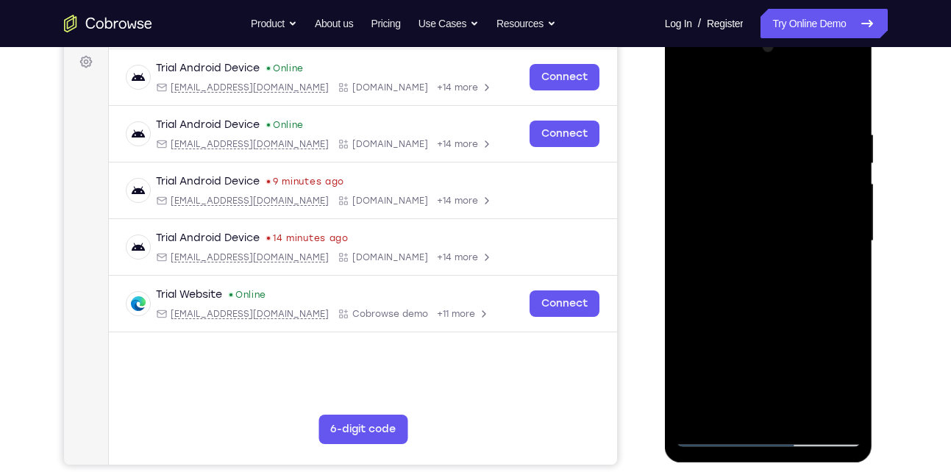
click at [852, 408] on div at bounding box center [768, 241] width 185 height 412
drag, startPoint x: 786, startPoint y: 196, endPoint x: 785, endPoint y: 79, distance: 116.9
click at [785, 79] on div at bounding box center [768, 241] width 185 height 412
drag, startPoint x: 781, startPoint y: 291, endPoint x: 844, endPoint y: 96, distance: 205.6
click at [844, 96] on div at bounding box center [768, 241] width 185 height 412
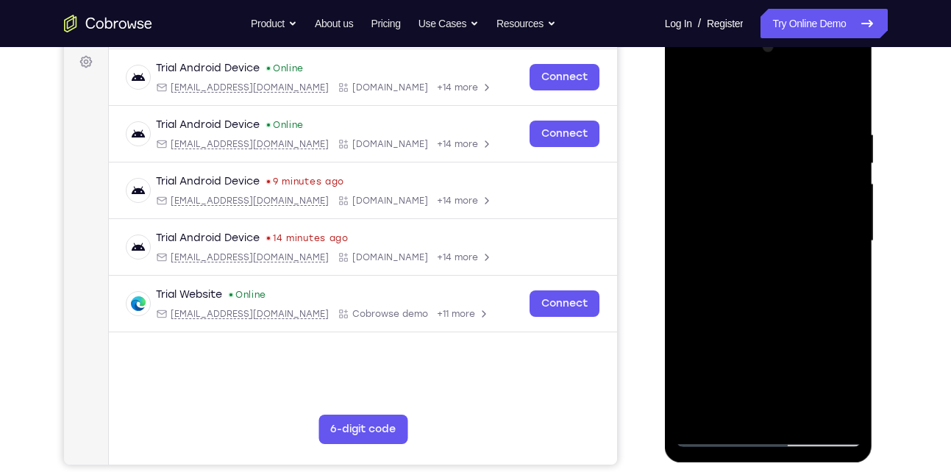
click at [844, 96] on div at bounding box center [768, 241] width 185 height 412
click at [753, 96] on div at bounding box center [768, 241] width 185 height 412
click at [839, 93] on div at bounding box center [768, 241] width 185 height 412
click at [794, 69] on div at bounding box center [768, 241] width 185 height 412
click at [783, 94] on div at bounding box center [768, 241] width 185 height 412
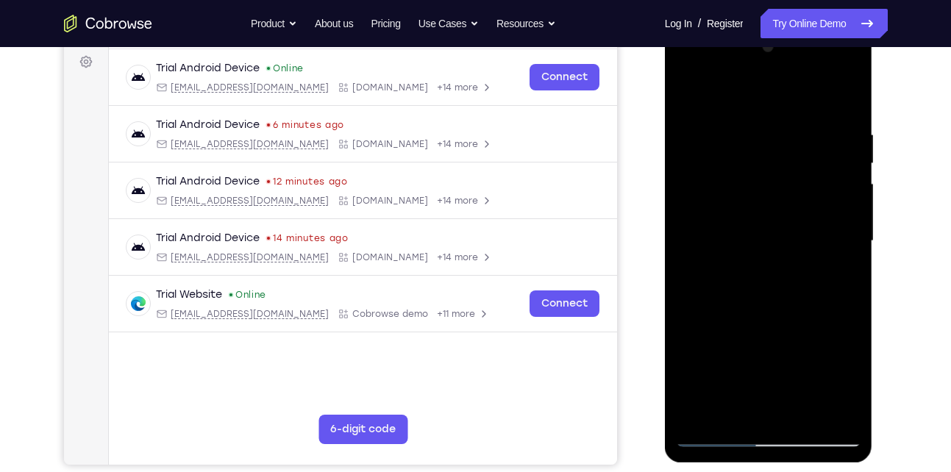
click at [685, 69] on div at bounding box center [768, 241] width 185 height 412
click at [749, 152] on div at bounding box center [768, 241] width 185 height 412
click at [719, 96] on div at bounding box center [768, 241] width 185 height 412
click at [691, 177] on div at bounding box center [768, 241] width 185 height 412
click at [729, 197] on div at bounding box center [768, 241] width 185 height 412
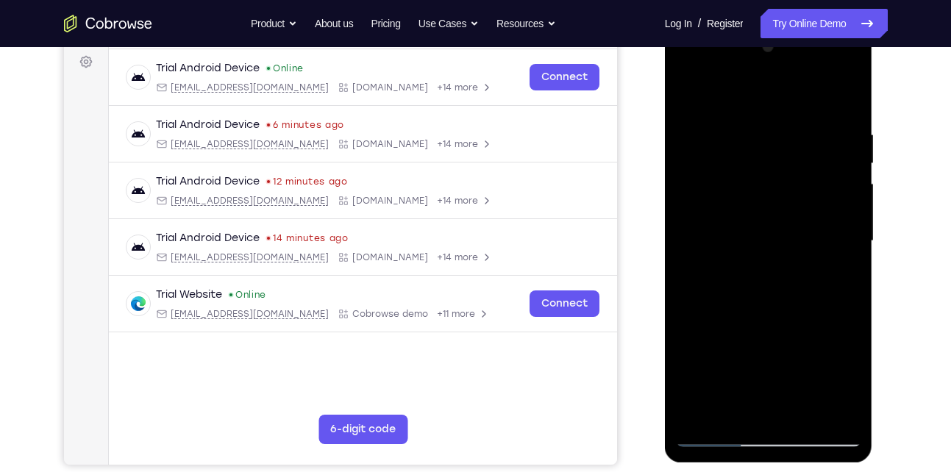
click at [697, 174] on div at bounding box center [768, 241] width 185 height 412
drag, startPoint x: 772, startPoint y: 268, endPoint x: 732, endPoint y: 130, distance: 144.1
click at [732, 130] on div at bounding box center [768, 241] width 185 height 412
drag, startPoint x: 774, startPoint y: 262, endPoint x: 698, endPoint y: 16, distance: 257.1
click at [698, 24] on html "Online web based iOS Simulators and Android Emulators. Run iPhone, iPad, Mobile…" at bounding box center [770, 244] width 210 height 441
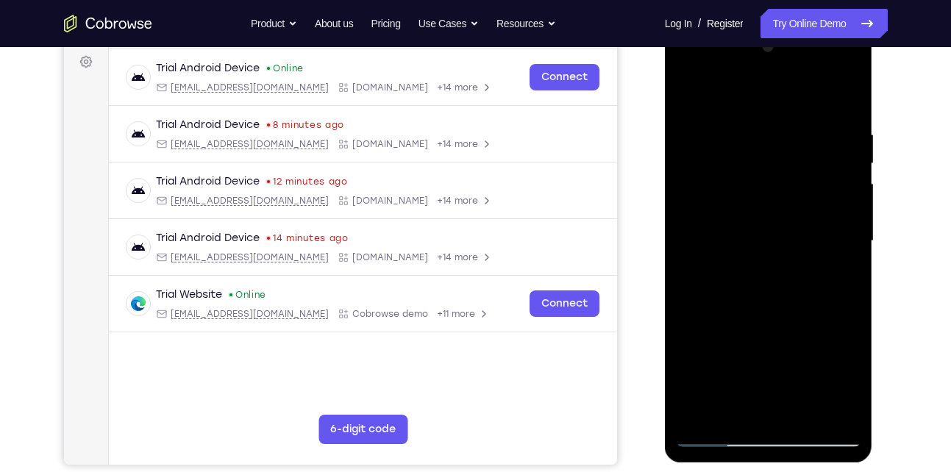
drag, startPoint x: 769, startPoint y: 293, endPoint x: 688, endPoint y: -1, distance: 304.4
click at [688, 24] on html "Online web based iOS Simulators and Android Emulators. Run iPhone, iPad, Mobile…" at bounding box center [770, 244] width 210 height 441
click at [762, 279] on div at bounding box center [768, 241] width 185 height 412
click at [686, 71] on div at bounding box center [768, 241] width 185 height 412
click at [735, 159] on div at bounding box center [768, 241] width 185 height 412
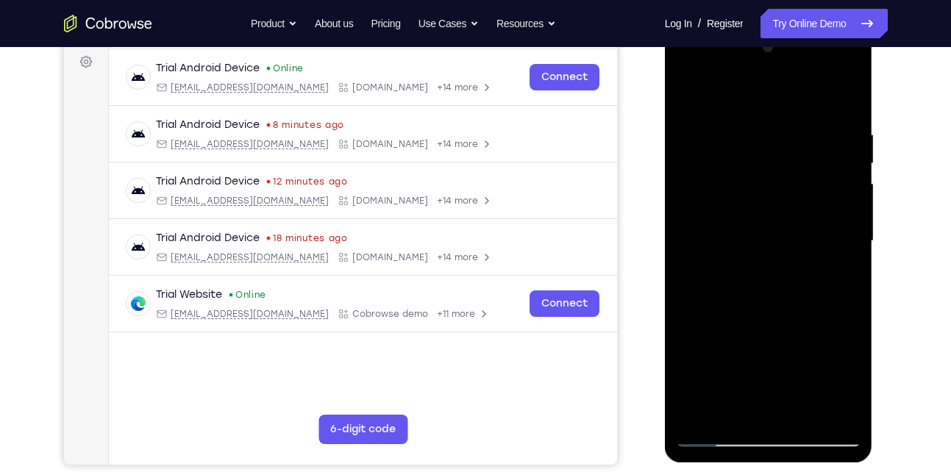
click at [713, 97] on div at bounding box center [768, 241] width 185 height 412
click at [705, 177] on div at bounding box center [768, 241] width 185 height 412
click at [847, 92] on div at bounding box center [768, 241] width 185 height 412
click at [728, 91] on div at bounding box center [768, 241] width 185 height 412
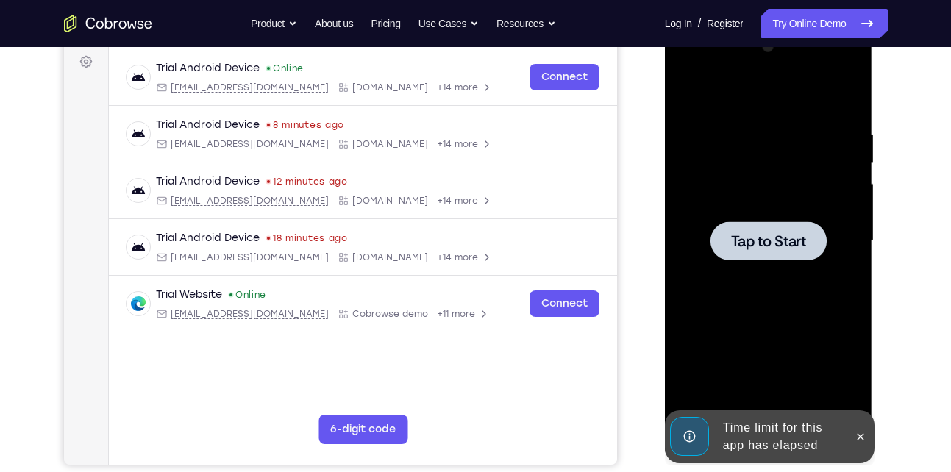
click at [794, 249] on span "Tap to Start" at bounding box center [768, 241] width 75 height 15
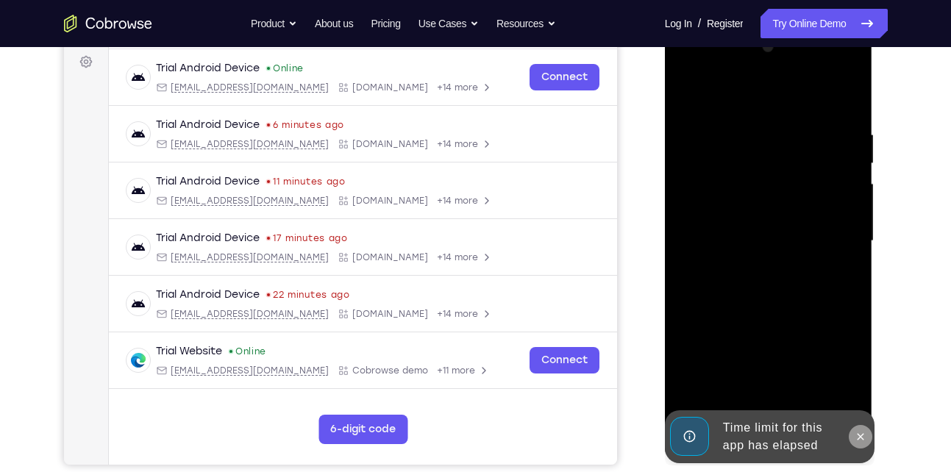
click at [855, 442] on icon at bounding box center [861, 437] width 12 height 12
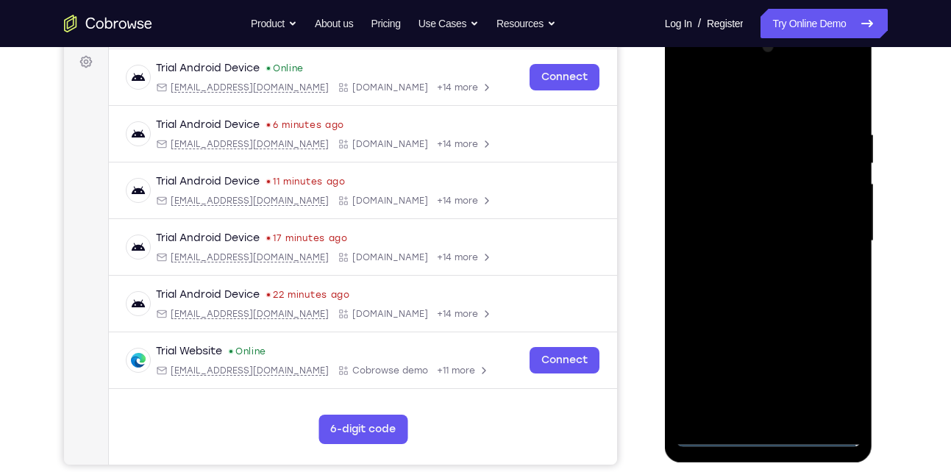
click at [766, 436] on div at bounding box center [768, 241] width 185 height 412
click at [834, 466] on div "Your Support Agent Your Customer Web iOS Android Next Steps We’d be happy to gi…" at bounding box center [475, 313] width 941 height 970
